Goal: Information Seeking & Learning: Learn about a topic

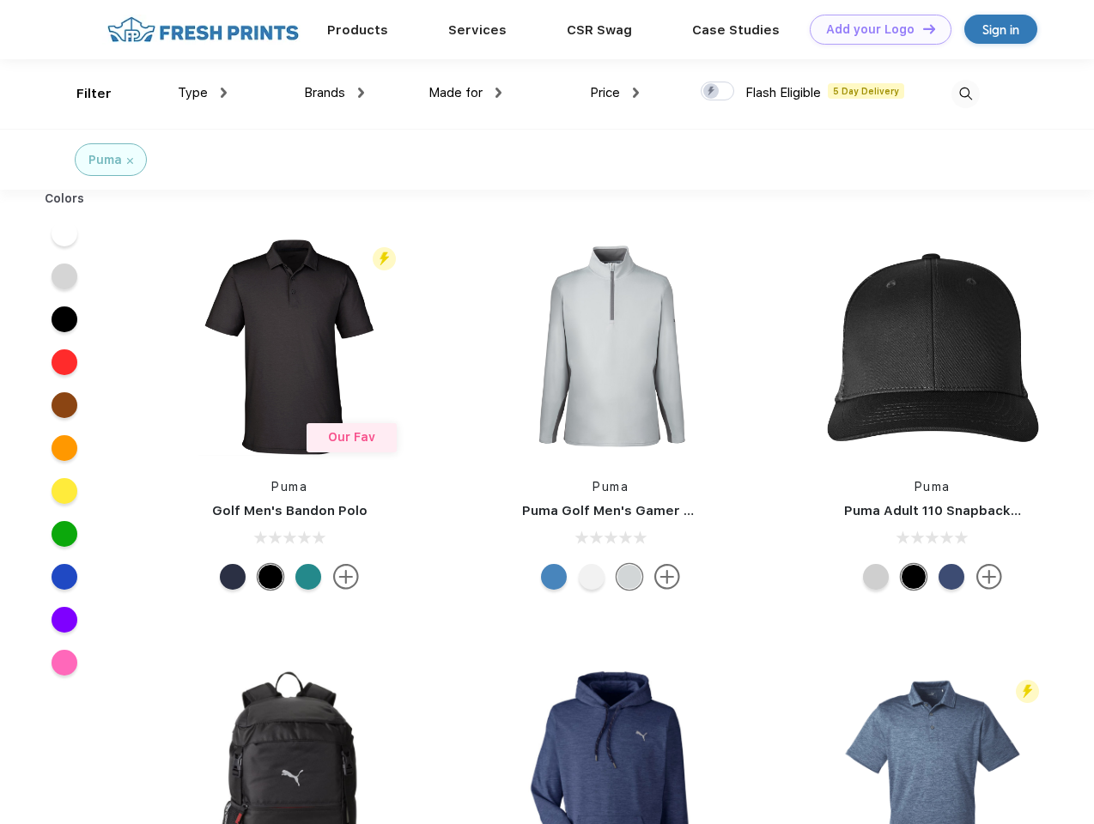
click at [874, 29] on link "Add your Logo Design Tool" at bounding box center [881, 30] width 142 height 30
click at [0, 0] on div "Design Tool" at bounding box center [0, 0] width 0 height 0
click at [921, 28] on link "Add your Logo Design Tool" at bounding box center [881, 30] width 142 height 30
click at [82, 94] on div "Filter" at bounding box center [93, 94] width 35 height 20
click at [203, 93] on span "Type" at bounding box center [193, 92] width 30 height 15
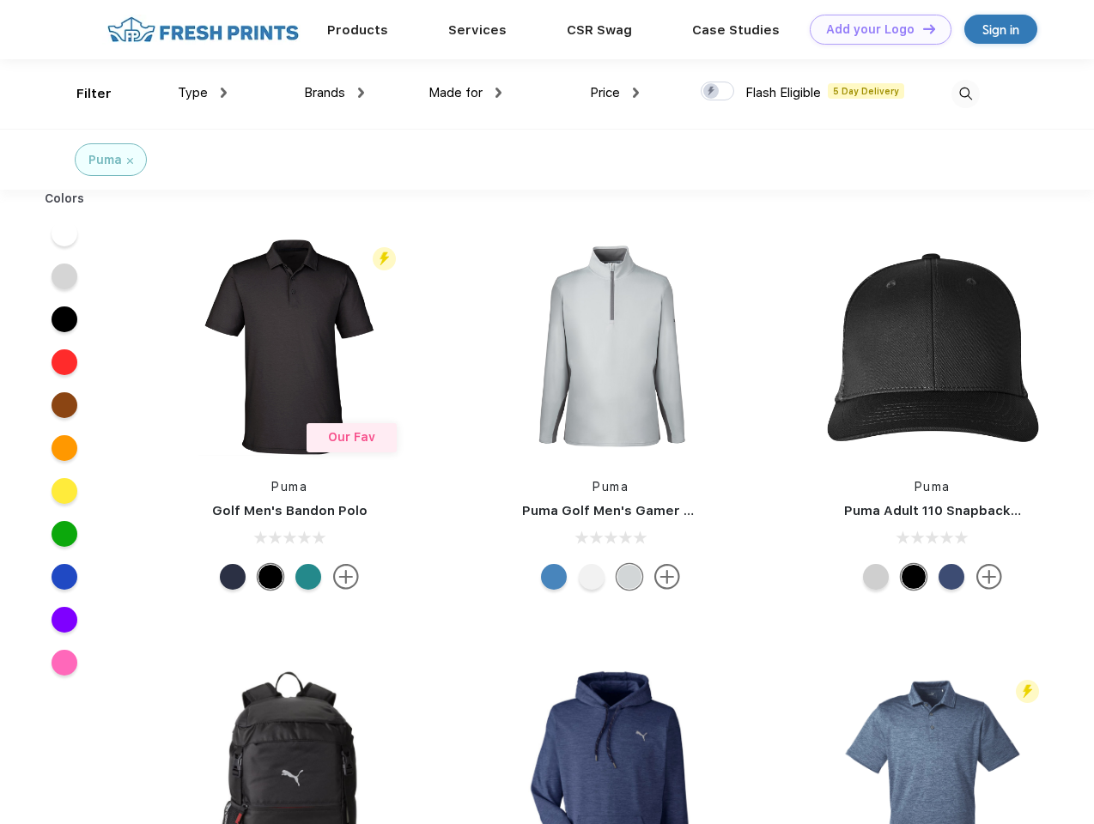
click at [334, 93] on span "Brands" at bounding box center [324, 92] width 41 height 15
click at [465, 93] on span "Made for" at bounding box center [455, 92] width 54 height 15
click at [615, 93] on span "Price" at bounding box center [605, 92] width 30 height 15
click at [718, 92] on div at bounding box center [717, 91] width 33 height 19
click at [712, 92] on input "checkbox" at bounding box center [706, 86] width 11 height 11
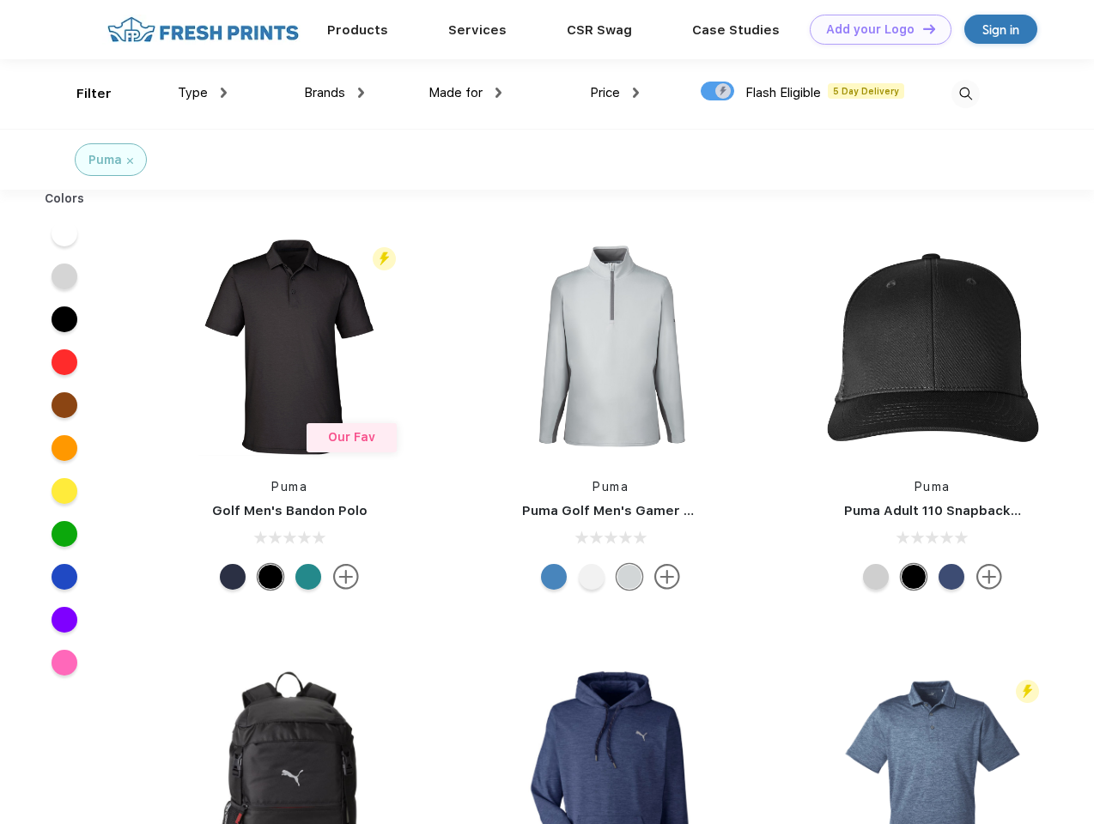
click at [965, 94] on img at bounding box center [965, 94] width 28 height 28
